Goal: Information Seeking & Learning: Learn about a topic

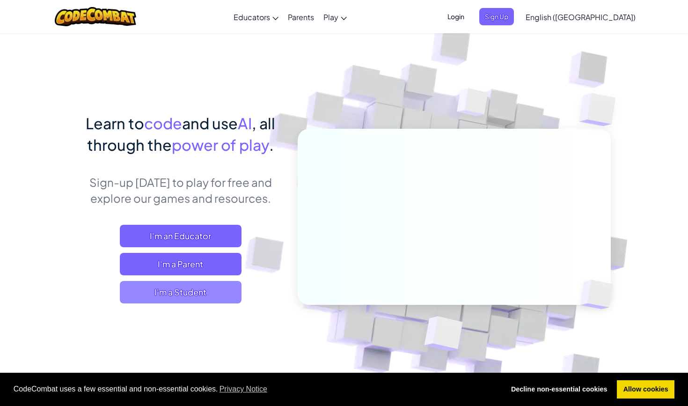
click at [189, 293] on span "I'm a Student" at bounding box center [181, 292] width 122 height 22
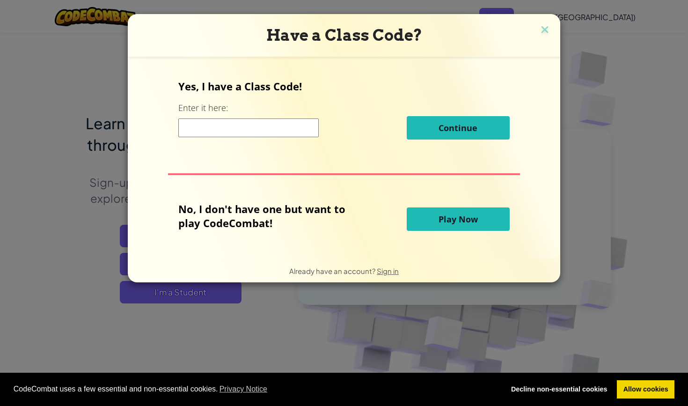
click at [457, 221] on span "Play Now" at bounding box center [458, 218] width 39 height 11
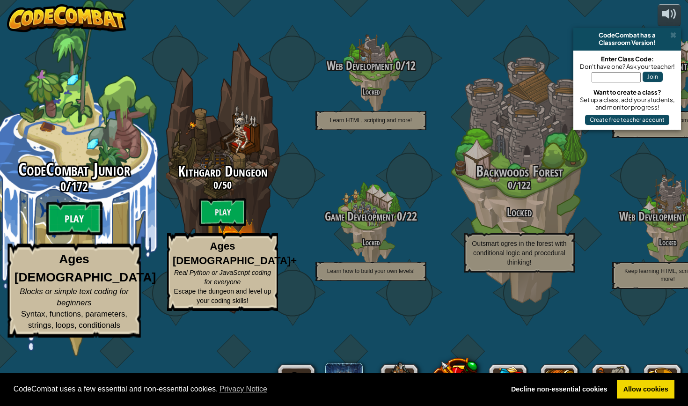
click at [83, 235] on btn "Play" at bounding box center [74, 219] width 56 height 34
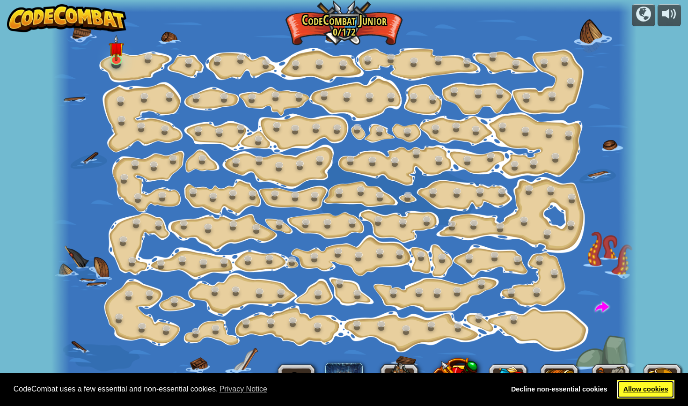
click at [651, 387] on link "Allow cookies" at bounding box center [646, 389] width 58 height 19
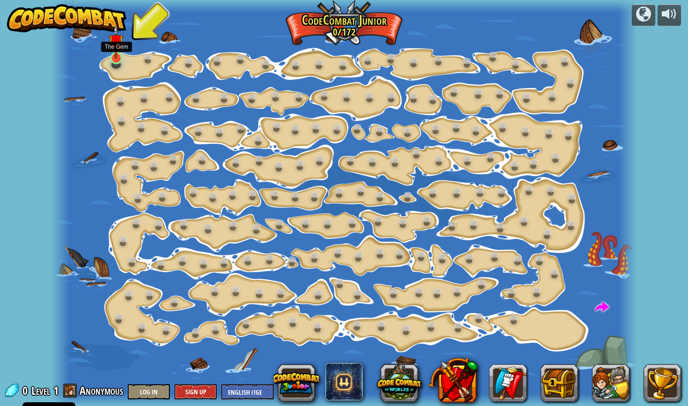
click at [115, 61] on link at bounding box center [116, 58] width 19 height 19
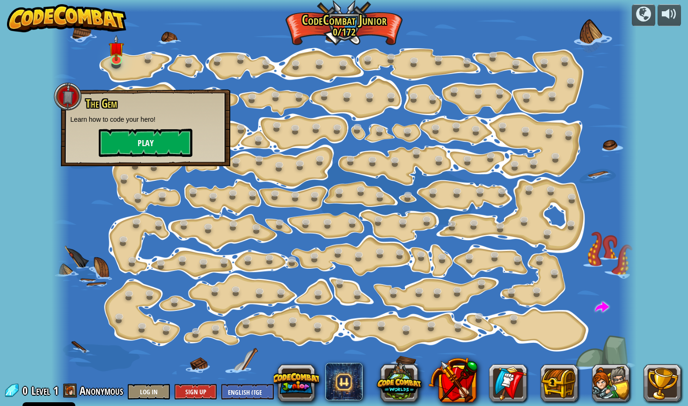
click at [139, 147] on button "Play" at bounding box center [146, 143] width 94 height 28
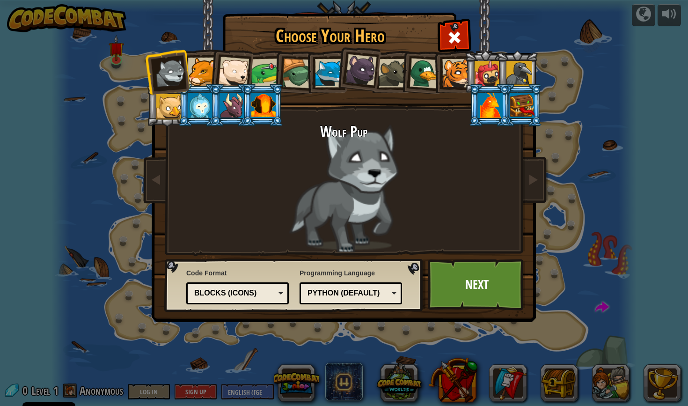
click at [200, 96] on div at bounding box center [200, 105] width 24 height 25
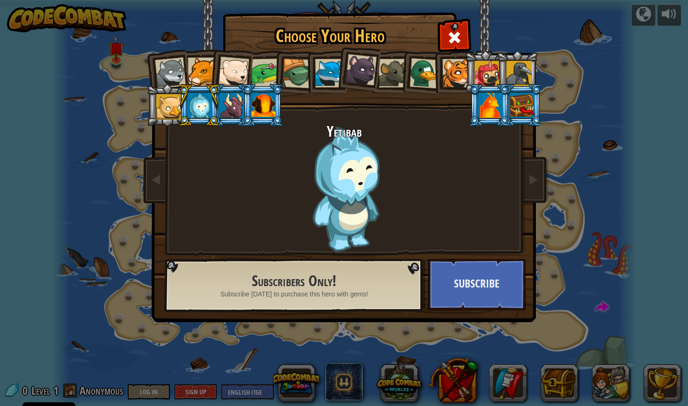
click at [223, 103] on div at bounding box center [232, 105] width 24 height 25
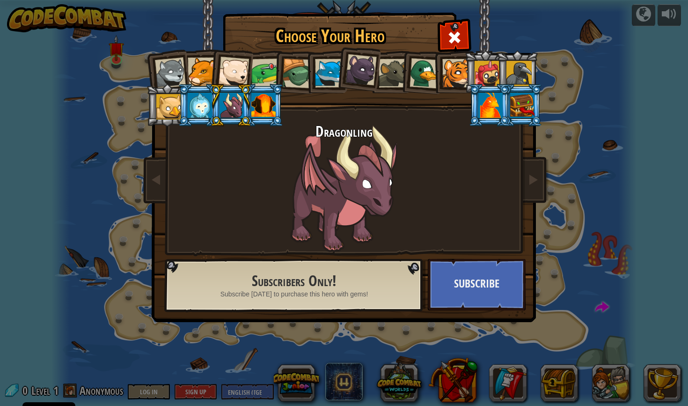
click at [254, 104] on div at bounding box center [263, 105] width 24 height 25
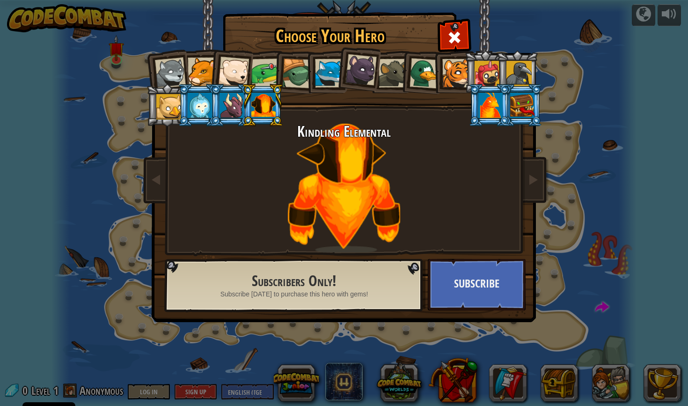
click at [387, 70] on div at bounding box center [393, 73] width 29 height 29
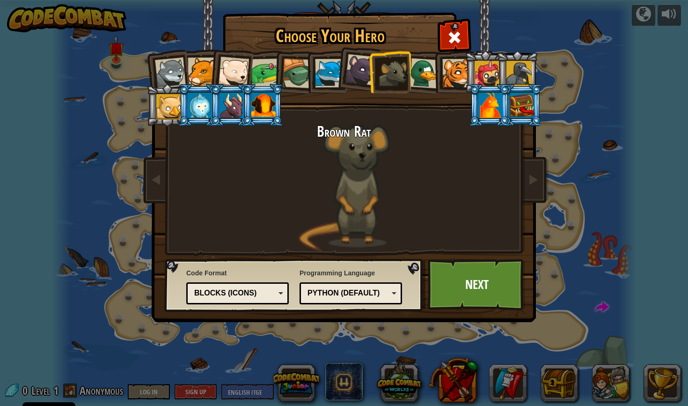
click at [367, 70] on div at bounding box center [361, 69] width 31 height 31
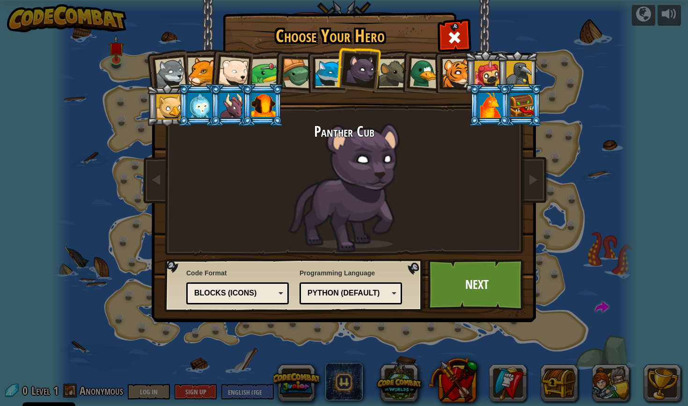
click at [261, 294] on div "Blocks (Icons)" at bounding box center [234, 293] width 81 height 11
click at [343, 291] on div "Python (Default)" at bounding box center [348, 293] width 81 height 11
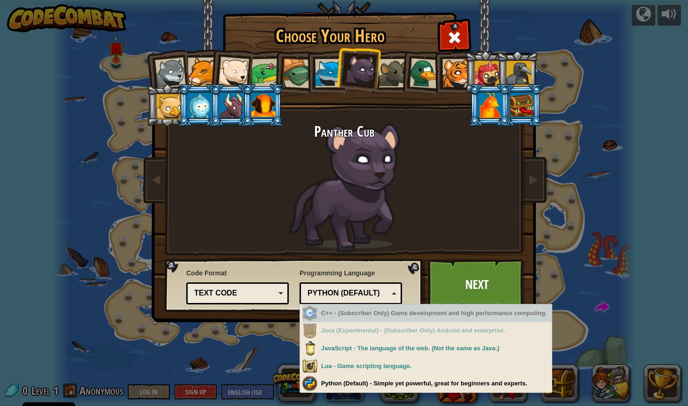
click at [397, 311] on div "C++ - (Subscriber Only) Game development and high performance computing." at bounding box center [427, 313] width 250 height 18
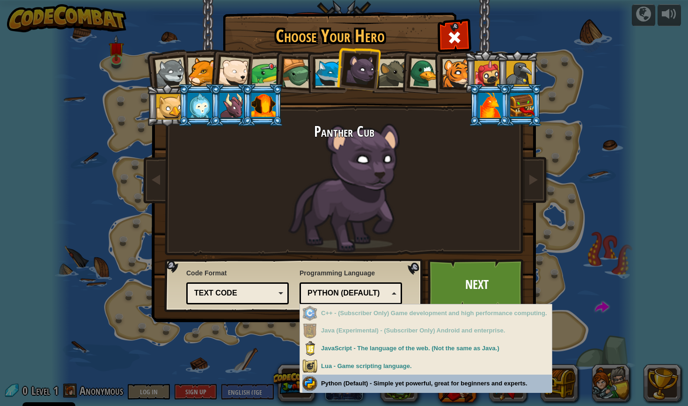
click at [409, 382] on div "Choose Your Hero 0 Wolf Pup Cougar Polar Bear Cub Frog Turtle Blue Fox Panther …" at bounding box center [344, 203] width 688 height 406
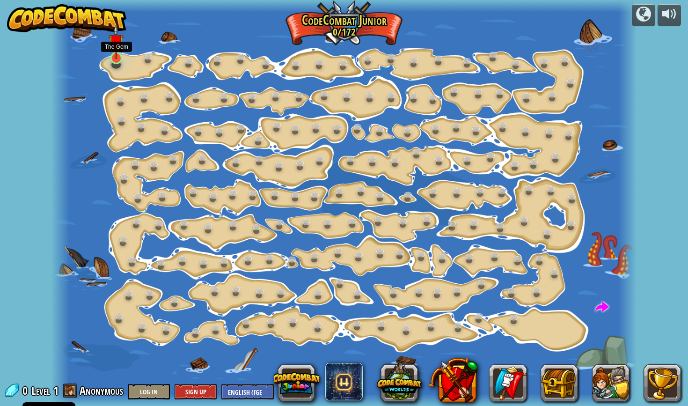
click at [116, 64] on link at bounding box center [116, 58] width 19 height 19
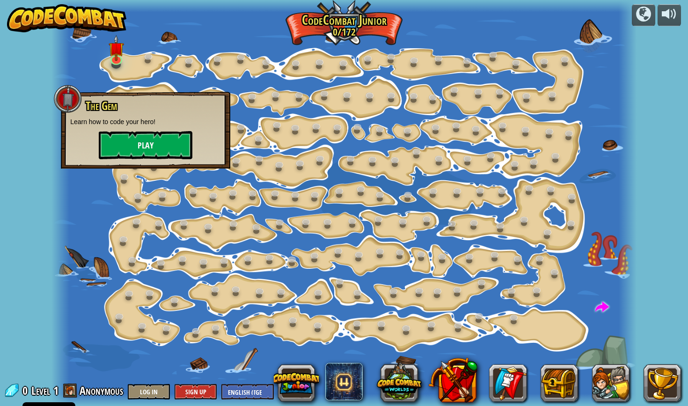
click at [147, 135] on button "Play" at bounding box center [146, 145] width 94 height 28
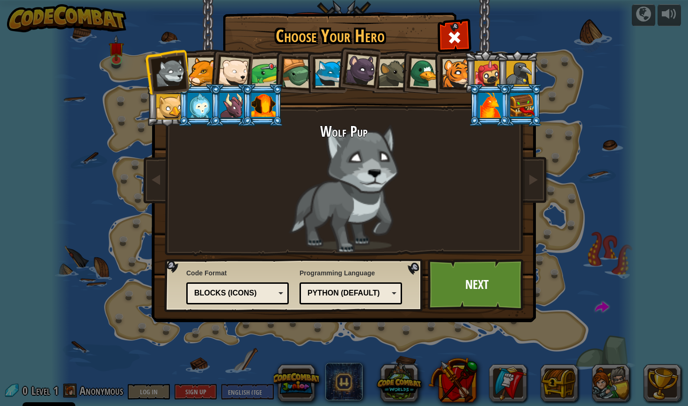
click at [361, 76] on div at bounding box center [361, 69] width 31 height 31
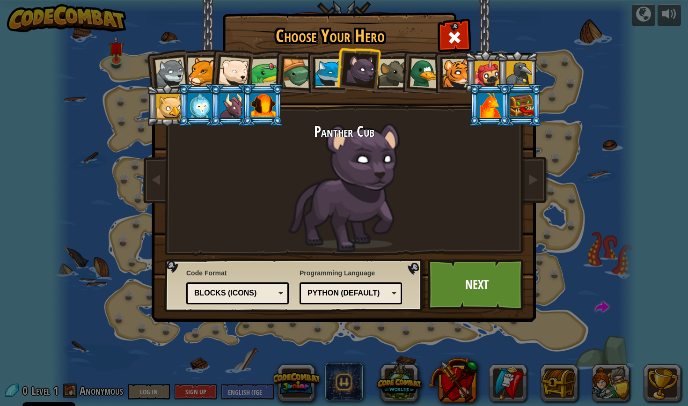
click at [250, 290] on div "Blocks (Icons)" at bounding box center [234, 293] width 81 height 11
click at [480, 287] on link "Next" at bounding box center [477, 284] width 98 height 51
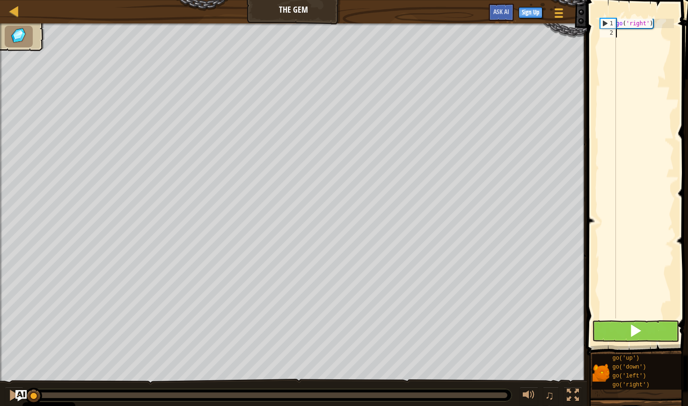
click at [651, 337] on button at bounding box center [635, 331] width 87 height 22
